Goal: Task Accomplishment & Management: Manage account settings

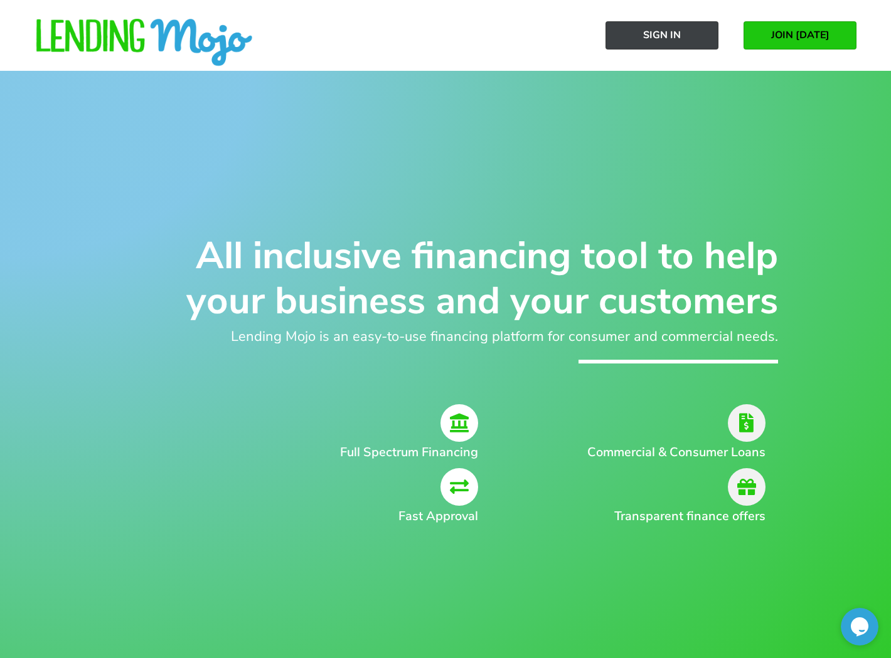
click at [673, 29] on span "Sign In" at bounding box center [662, 34] width 38 height 11
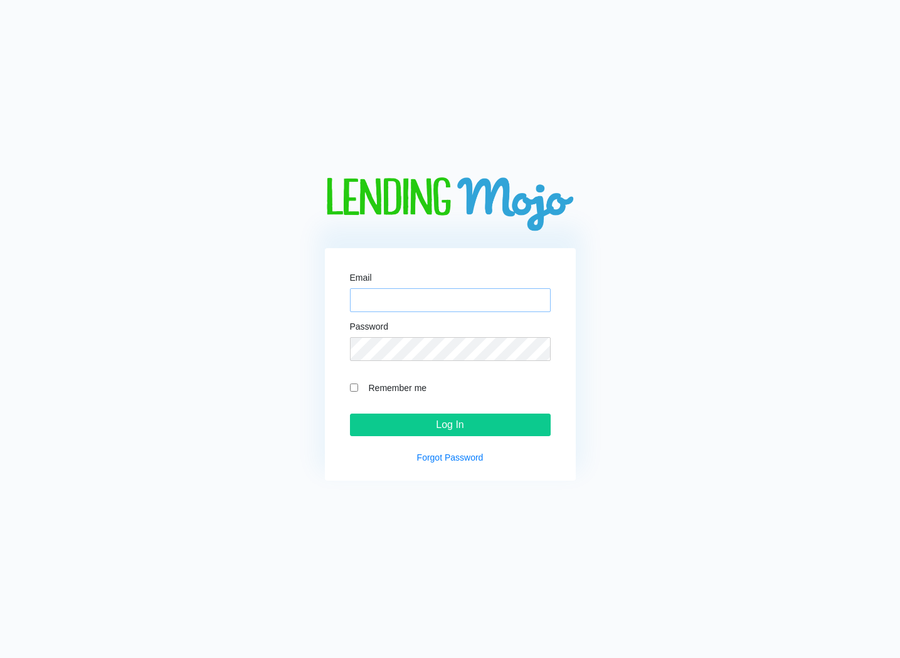
click at [447, 298] on input "Email" at bounding box center [450, 300] width 201 height 24
drag, startPoint x: 494, startPoint y: 300, endPoint x: 339, endPoint y: 296, distance: 154.3
click at [339, 296] on div "Email igor.perunsky@gmail.com Password Remember me Log In Forgot Password" at bounding box center [450, 364] width 251 height 233
type input "[EMAIL_ADDRESS][DOMAIN_NAME]"
click at [350, 414] on input "Log In" at bounding box center [450, 425] width 201 height 23
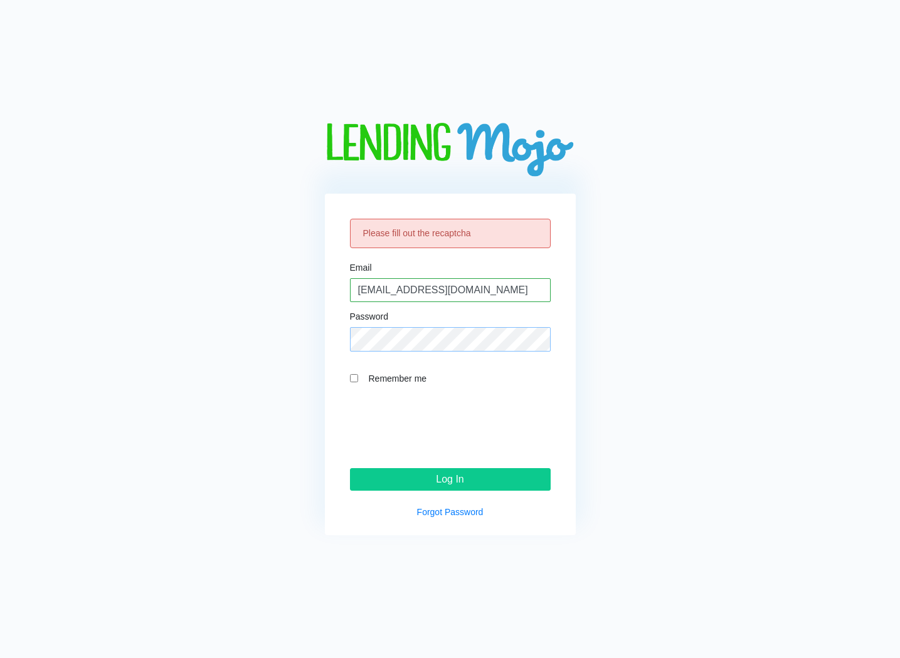
click at [350, 468] on input "Log In" at bounding box center [450, 479] width 201 height 23
click at [453, 477] on input "Log In" at bounding box center [450, 479] width 201 height 23
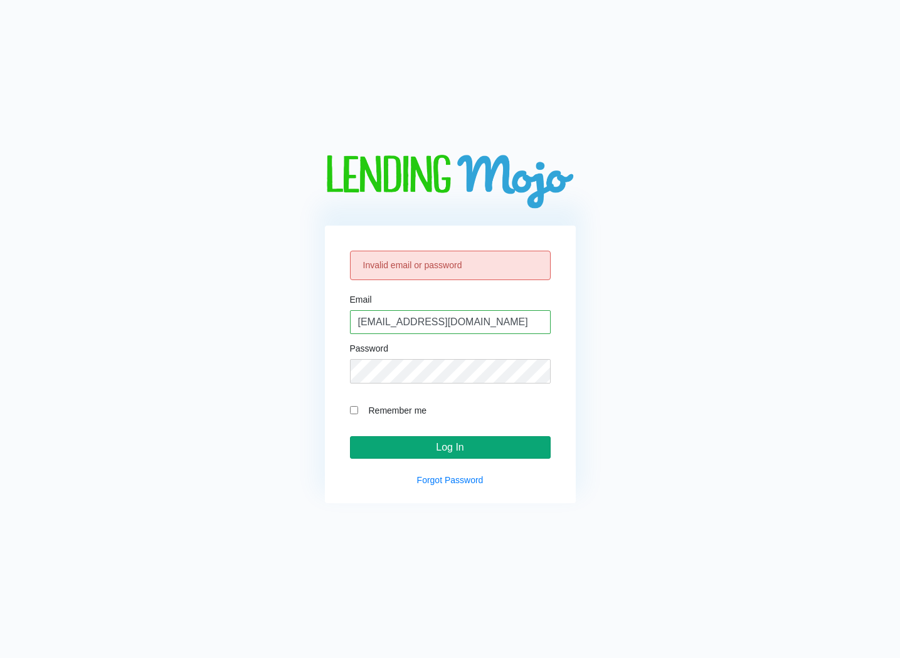
click at [428, 442] on input "Log In" at bounding box center [450, 447] width 201 height 23
click at [464, 485] on link "Forgot Password" at bounding box center [450, 480] width 66 height 10
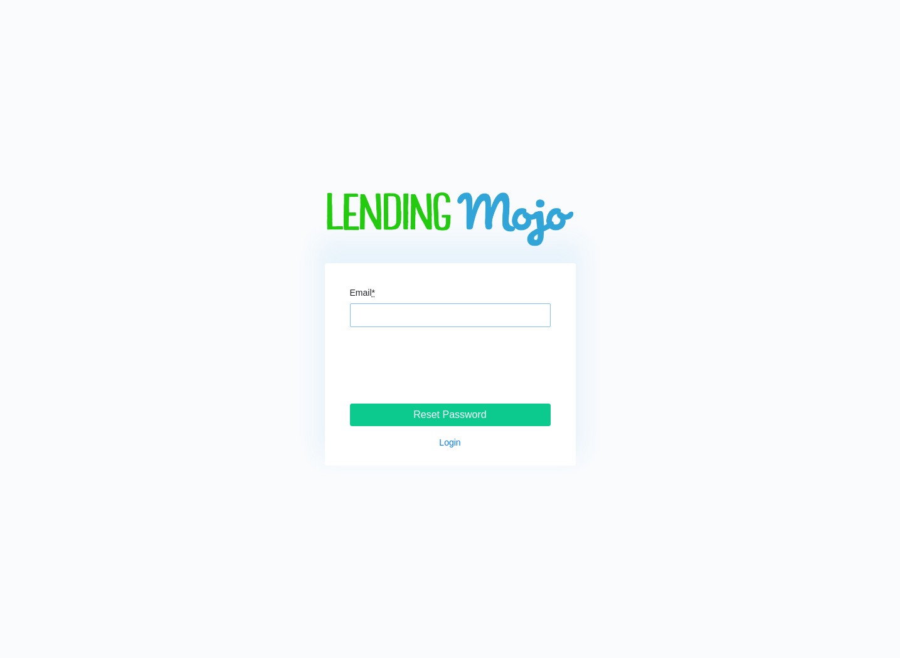
click at [485, 318] on input "Email *" at bounding box center [450, 316] width 201 height 24
type input "[EMAIL_ADDRESS][DOMAIN_NAME]"
click at [350, 404] on input "Reset Password" at bounding box center [450, 415] width 201 height 23
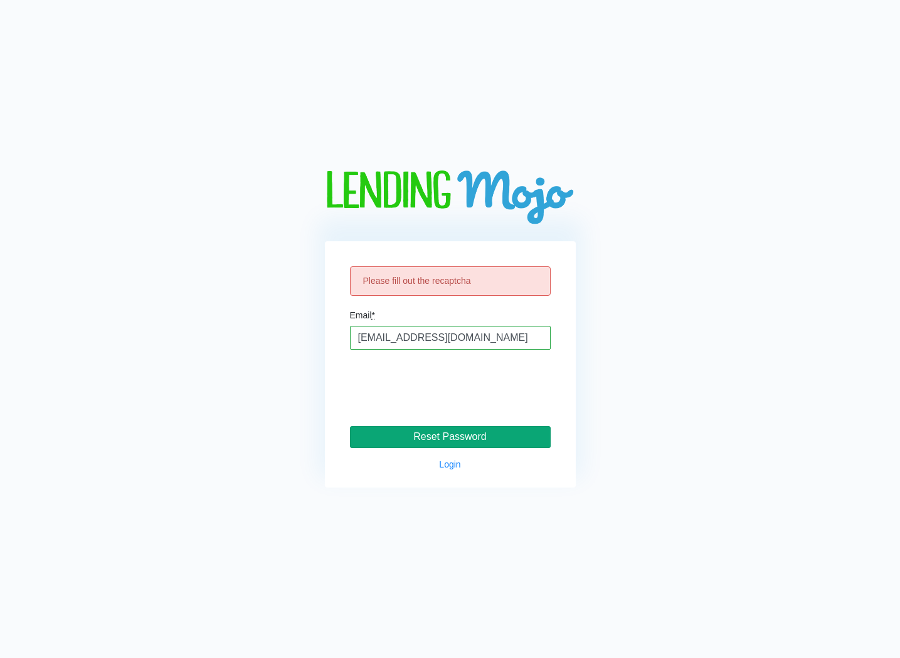
click at [429, 438] on input "Reset Password" at bounding box center [450, 437] width 201 height 23
